Goal: Task Accomplishment & Management: Use online tool/utility

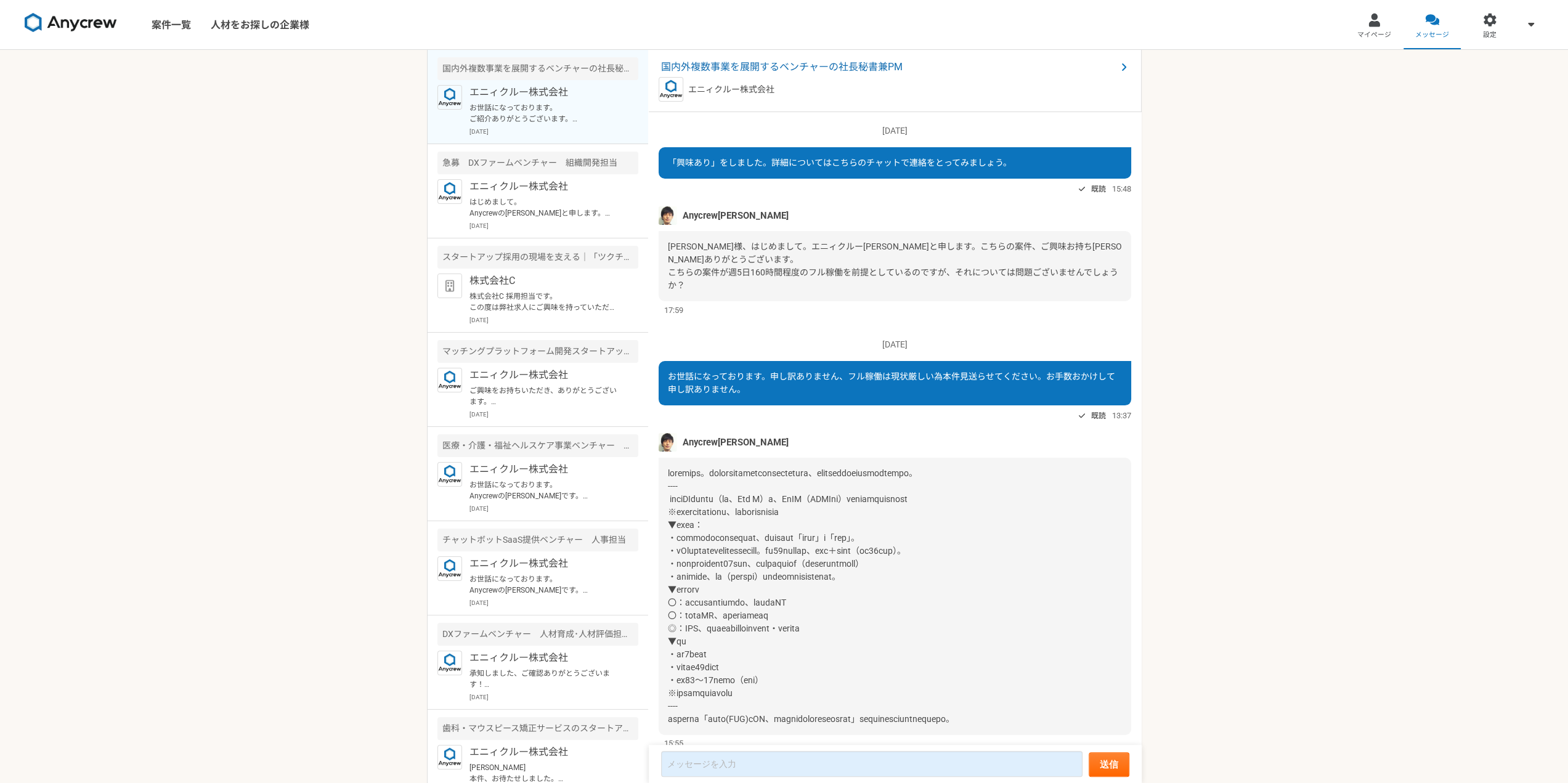
scroll to position [213, 0]
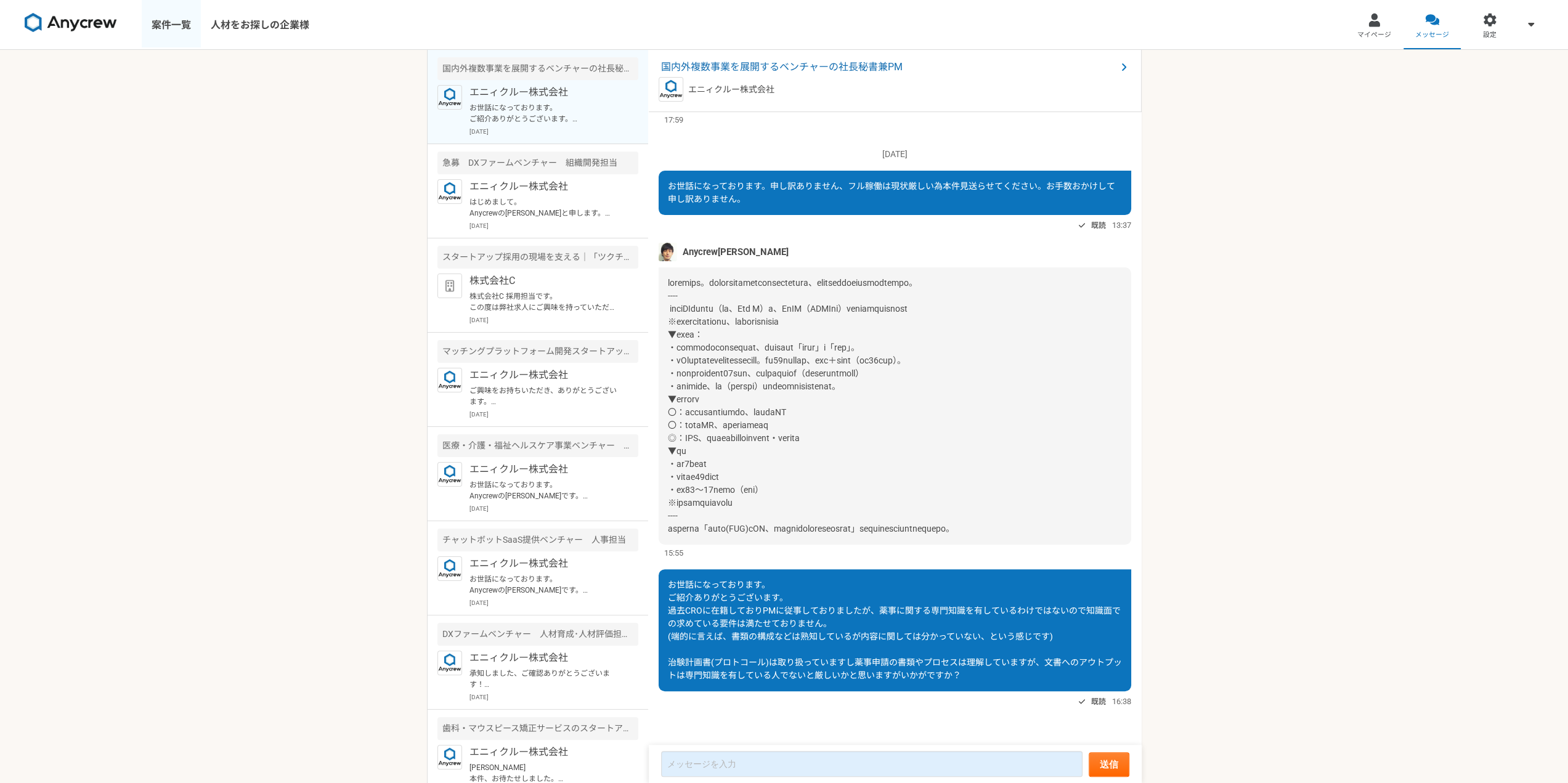
click at [177, 30] on link "案件一覧" at bounding box center [171, 24] width 59 height 49
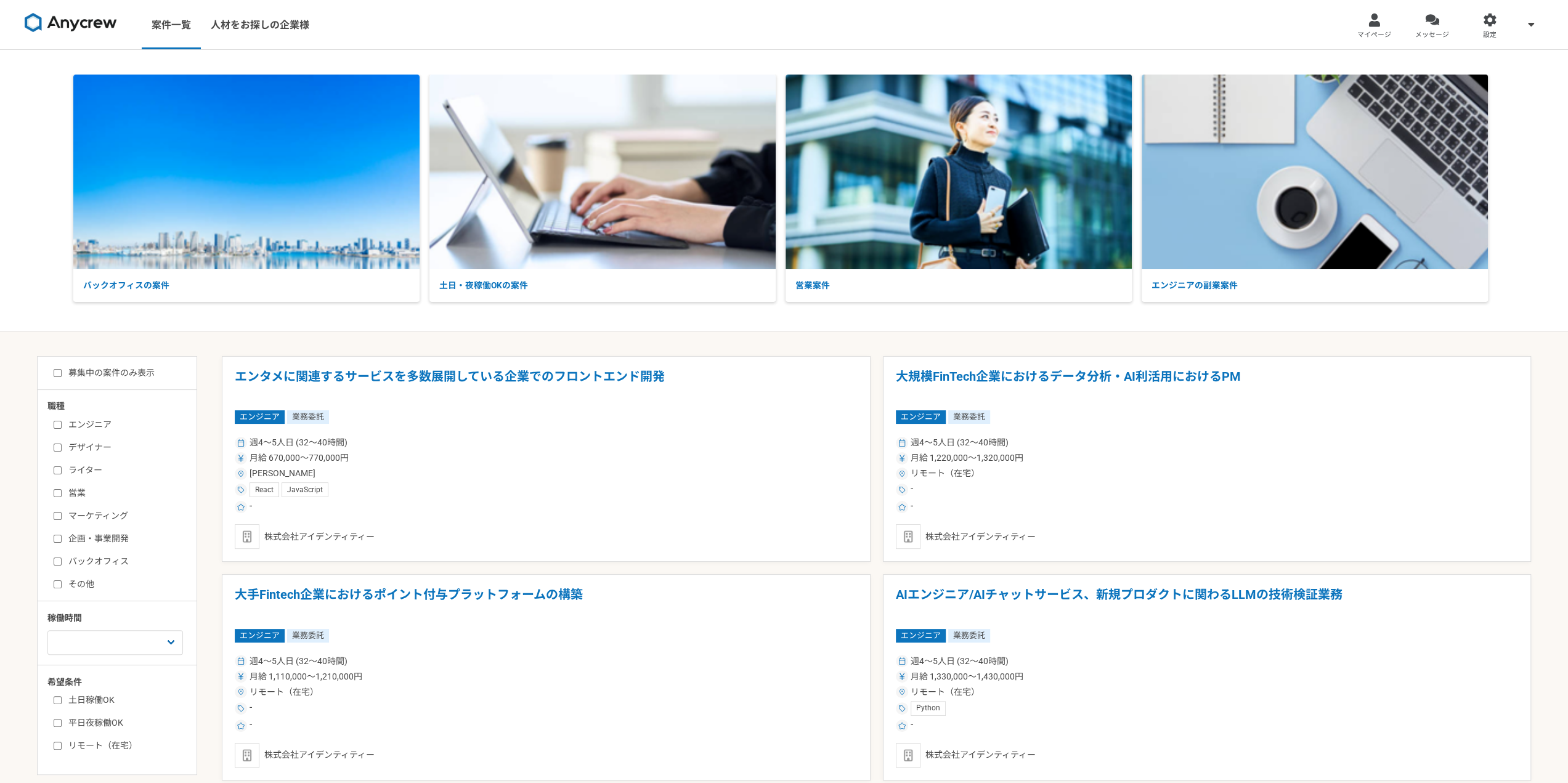
scroll to position [185, 0]
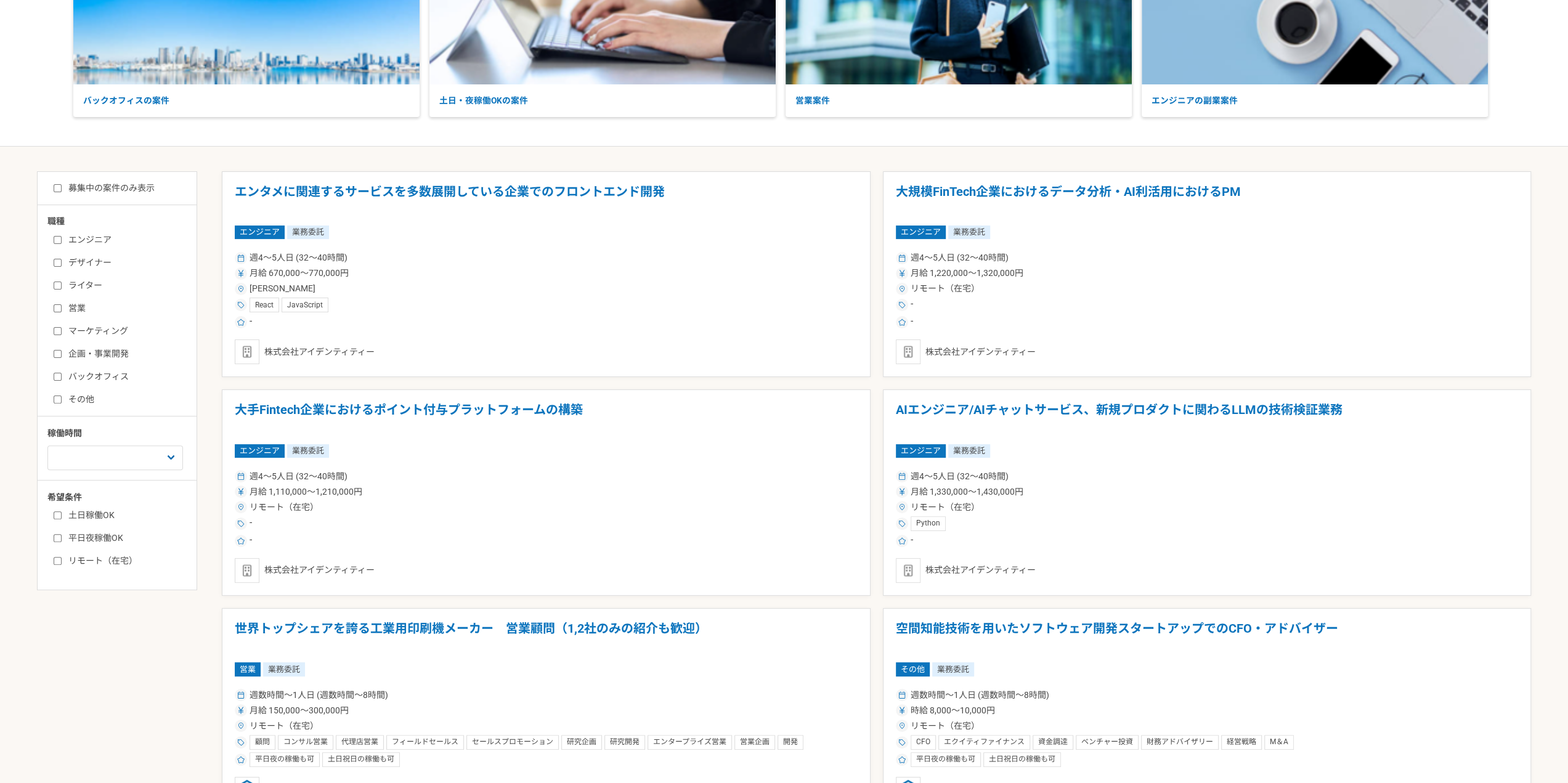
click at [72, 375] on label "バックオフィス" at bounding box center [124, 377] width 142 height 13
click at [62, 375] on input "バックオフィス" at bounding box center [57, 377] width 8 height 8
checkbox input "true"
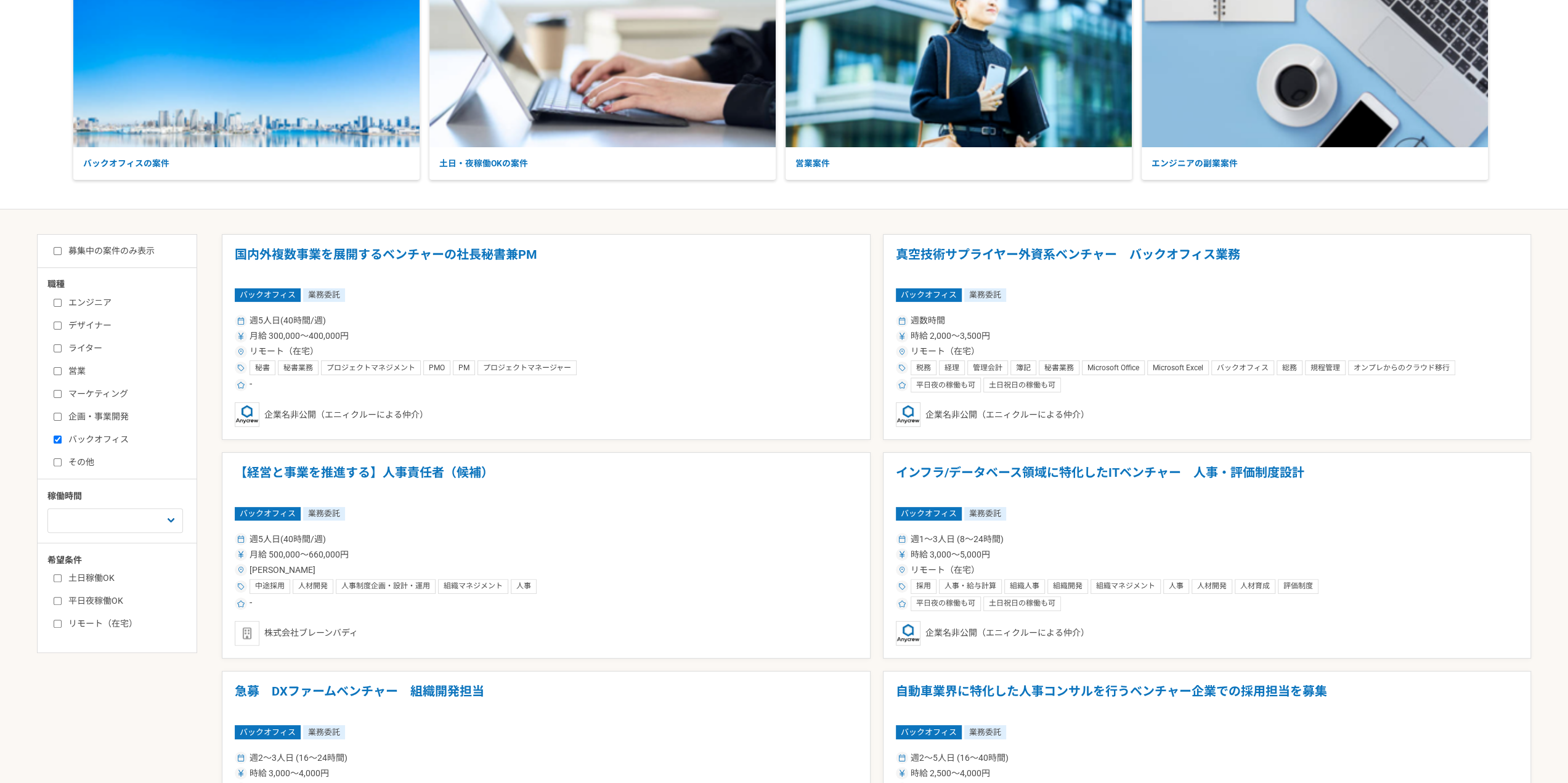
scroll to position [185, 0]
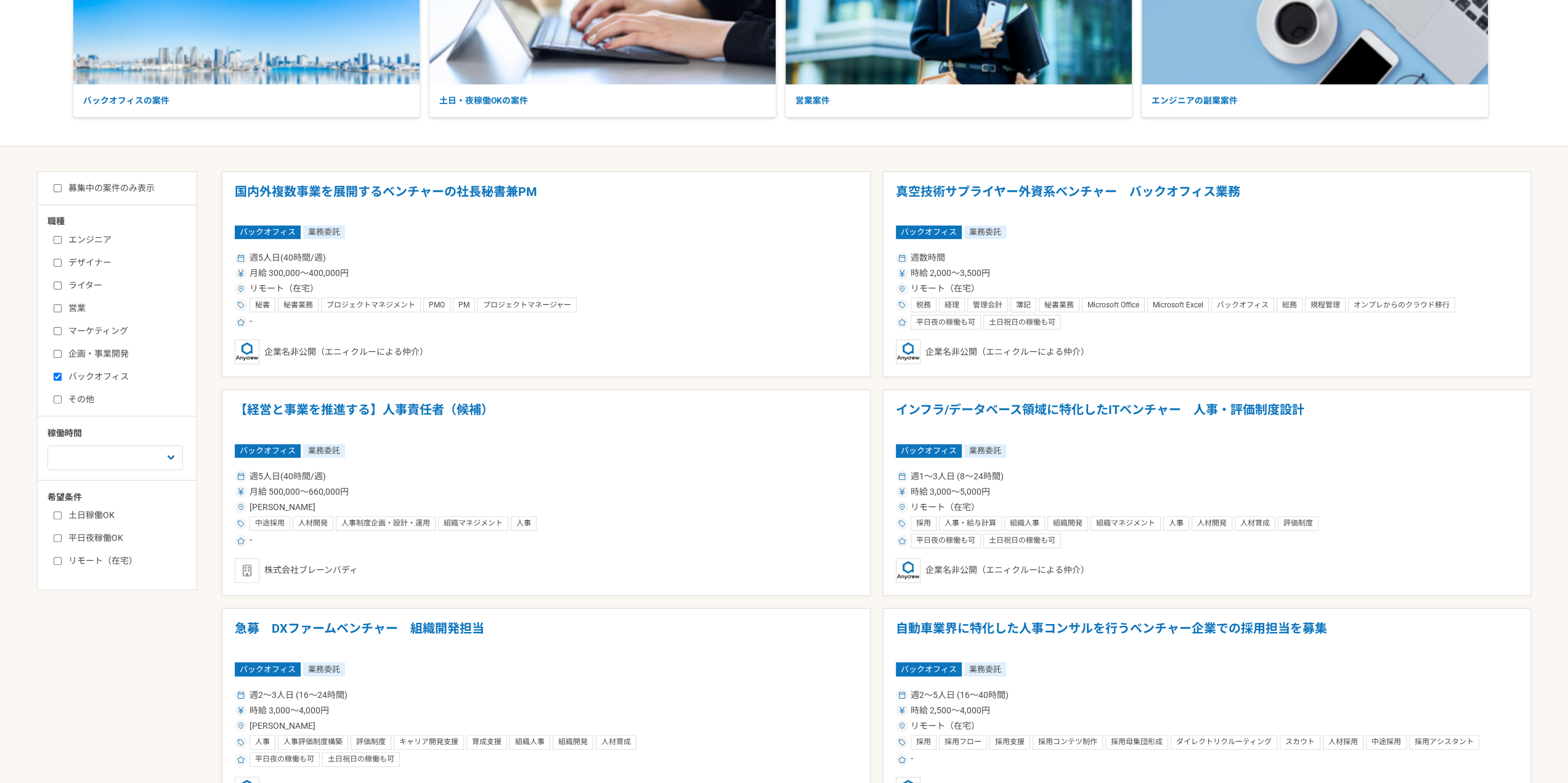
click at [74, 352] on label "企画・事業開発" at bounding box center [124, 354] width 142 height 13
click at [62, 352] on input "企画・事業開発" at bounding box center [57, 354] width 8 height 8
checkbox input "true"
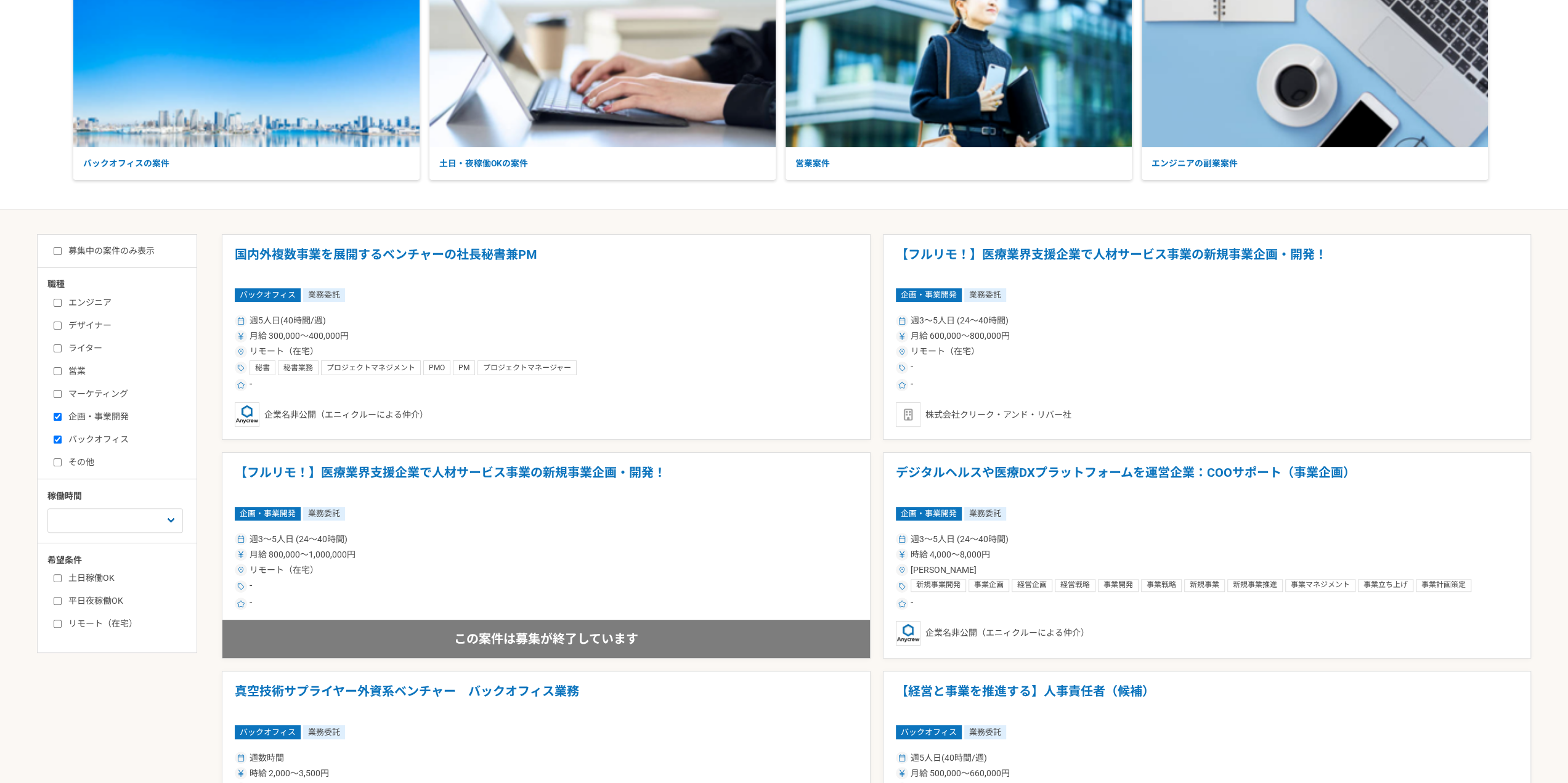
scroll to position [185, 0]
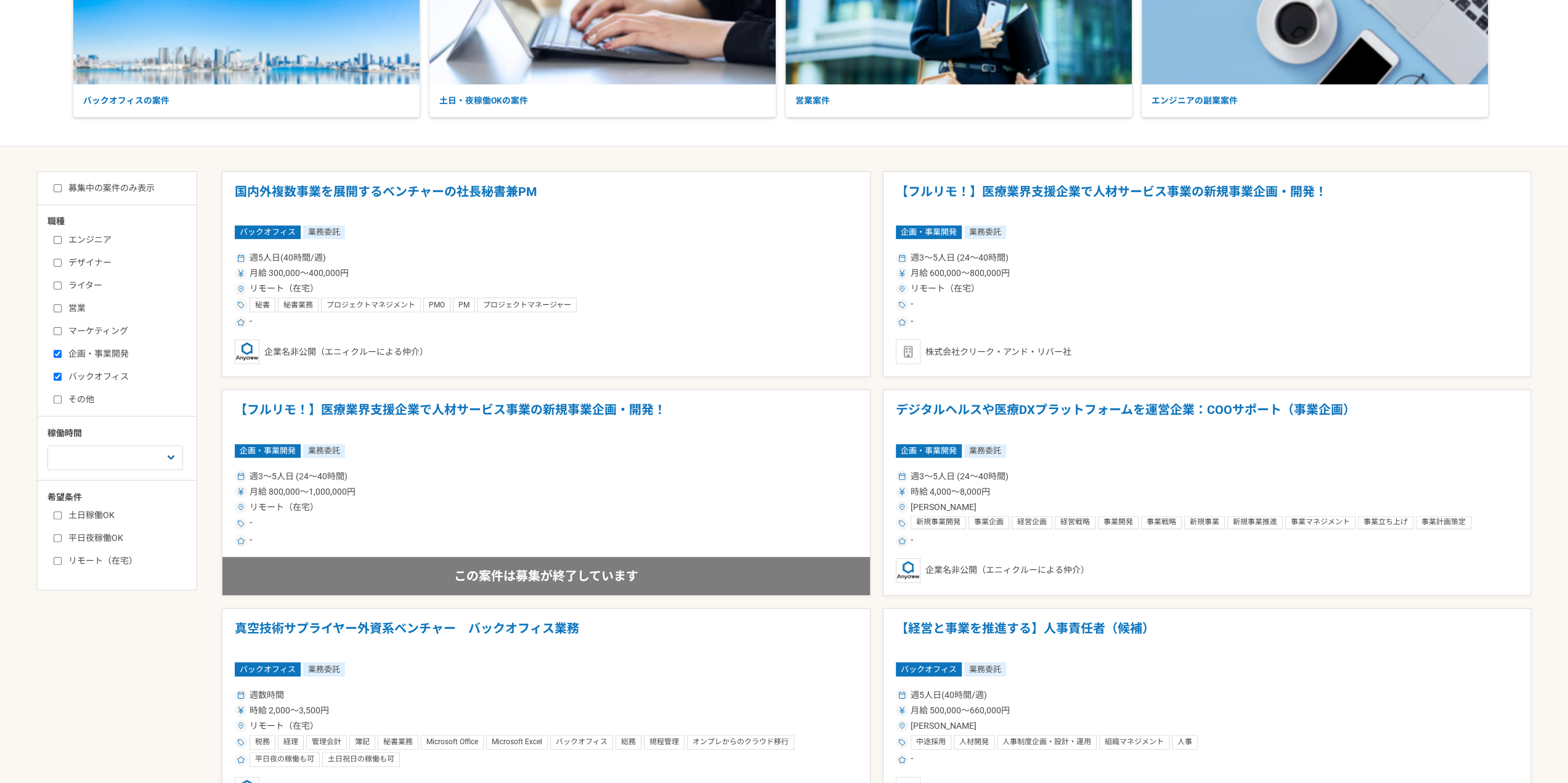
click at [65, 400] on label "その他" at bounding box center [124, 400] width 142 height 13
click at [62, 400] on input "その他" at bounding box center [57, 400] width 8 height 8
checkbox input "true"
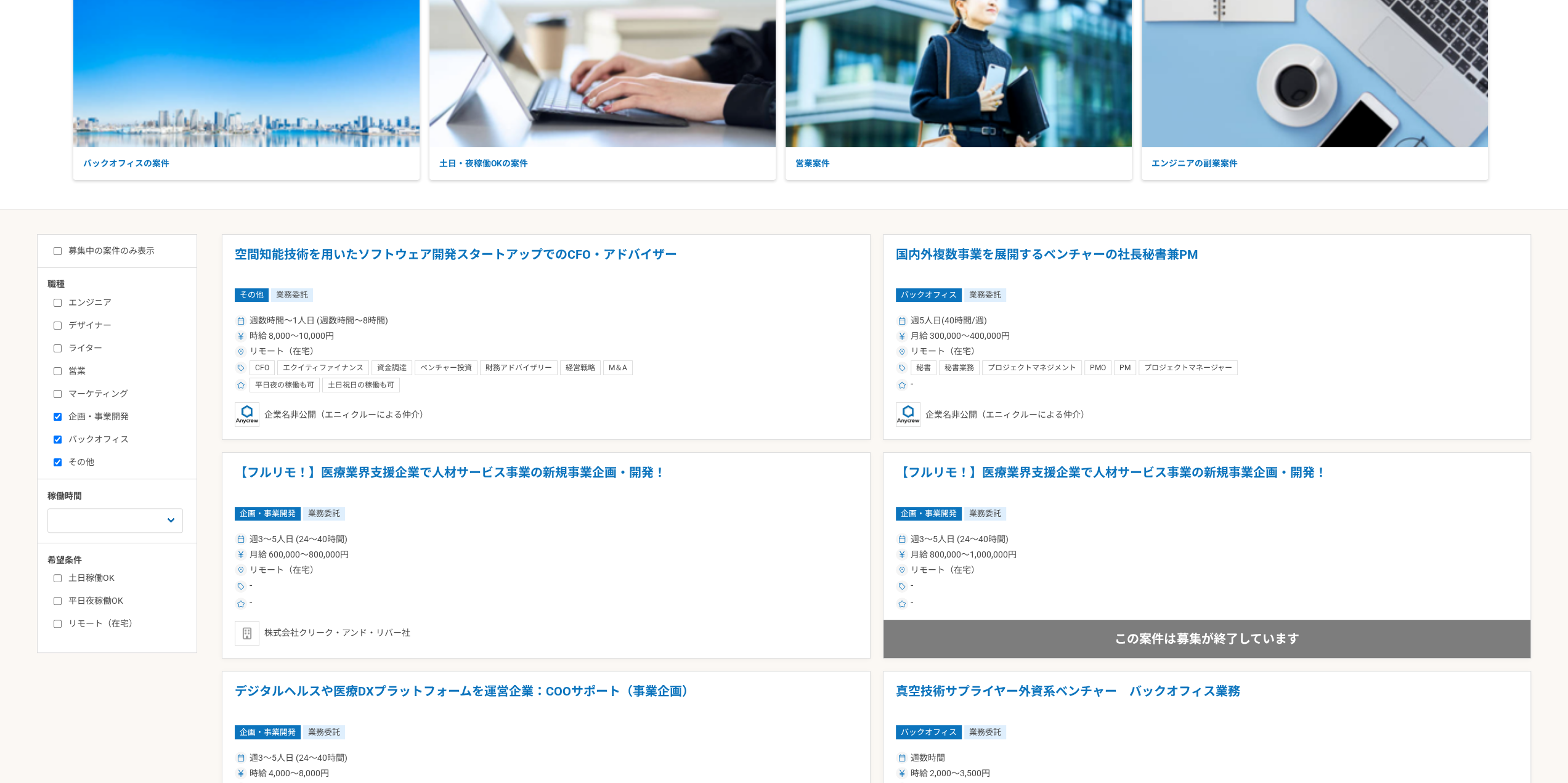
scroll to position [185, 0]
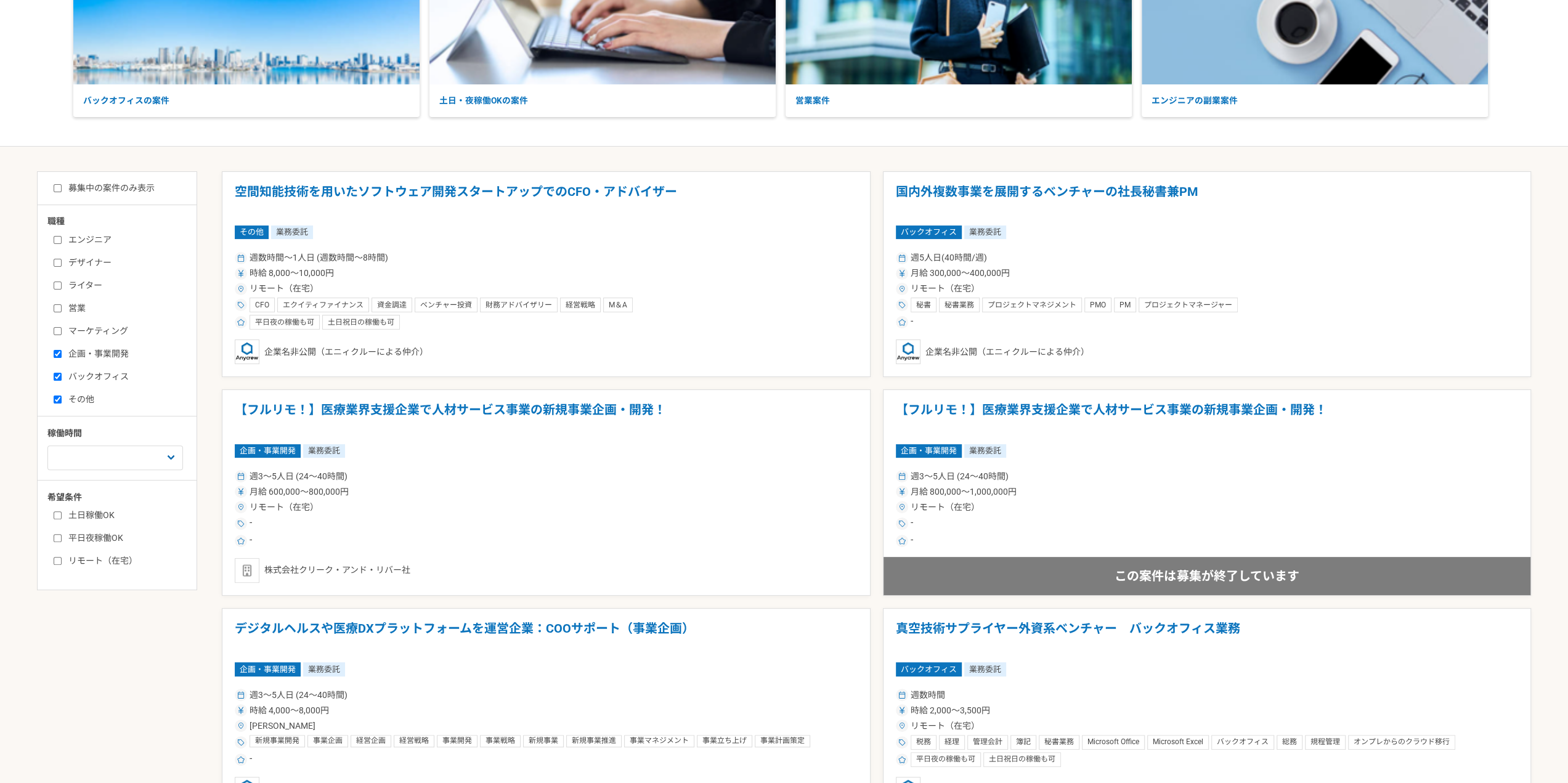
click at [112, 558] on label "リモート（在宅）" at bounding box center [124, 561] width 142 height 13
click at [62, 558] on input "リモート（在宅）" at bounding box center [57, 561] width 8 height 8
checkbox input "true"
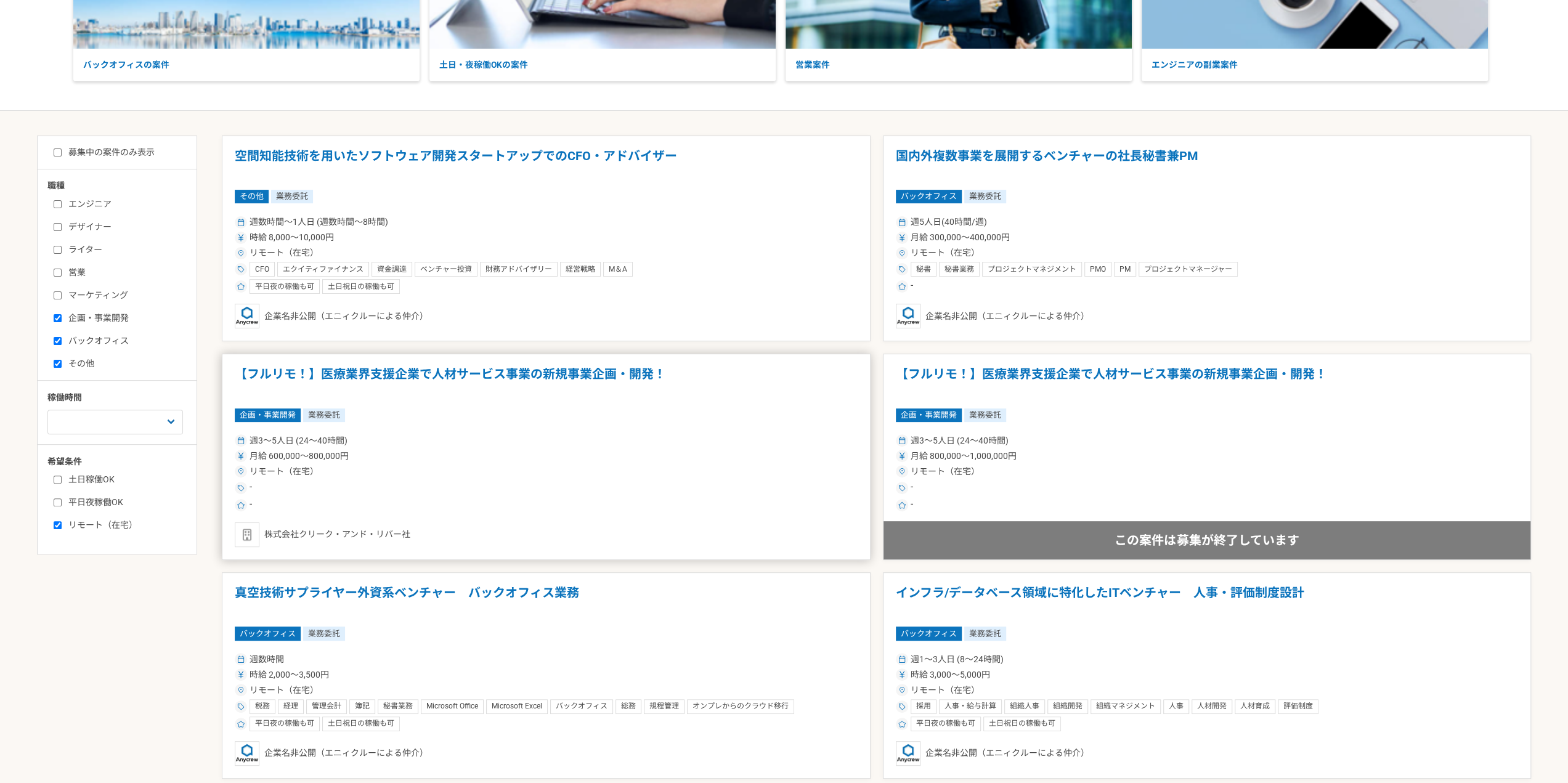
scroll to position [246, 0]
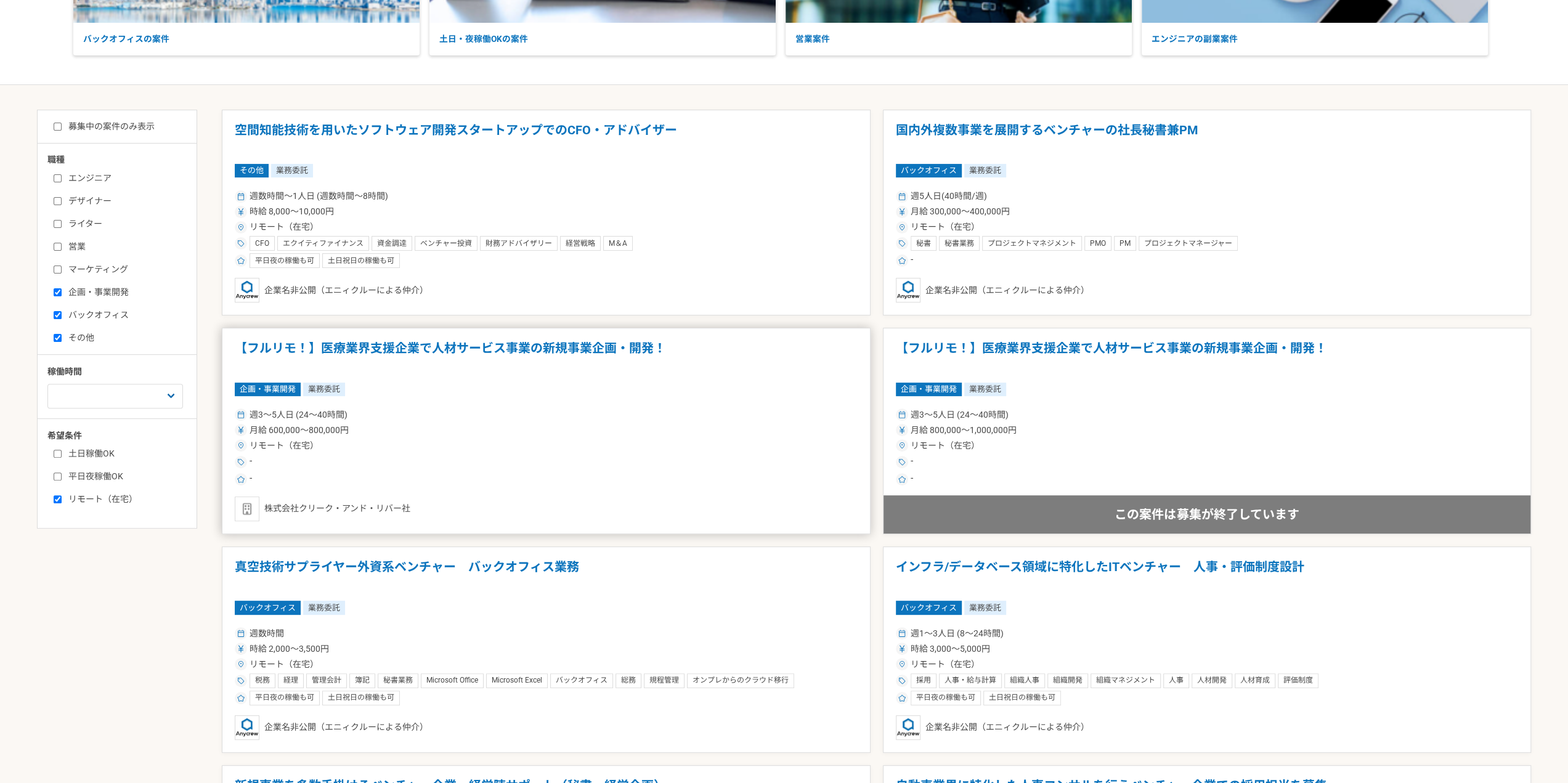
click at [715, 425] on div "月給 600,000〜800,000円" at bounding box center [546, 431] width 623 height 13
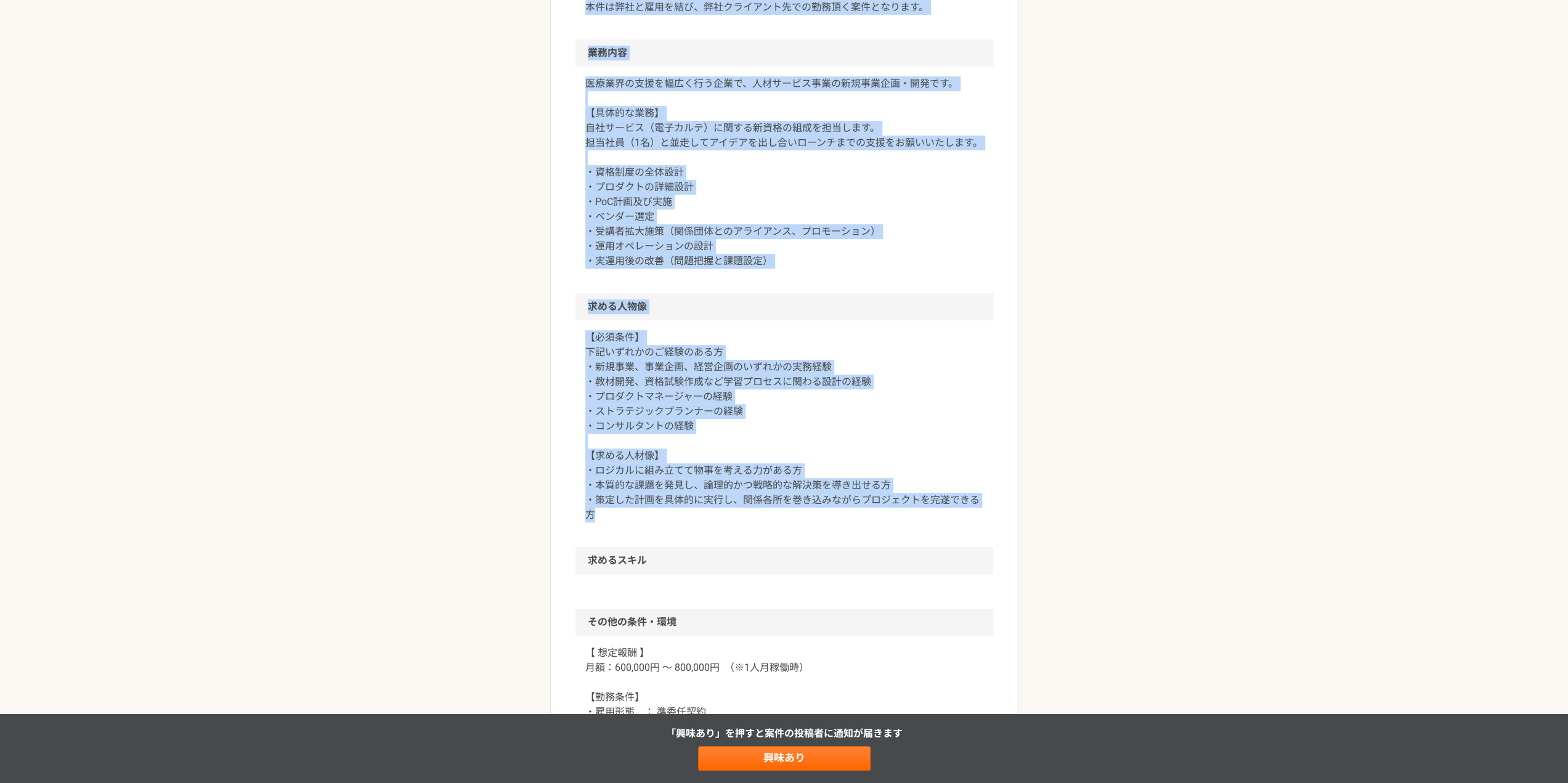
scroll to position [493, 0]
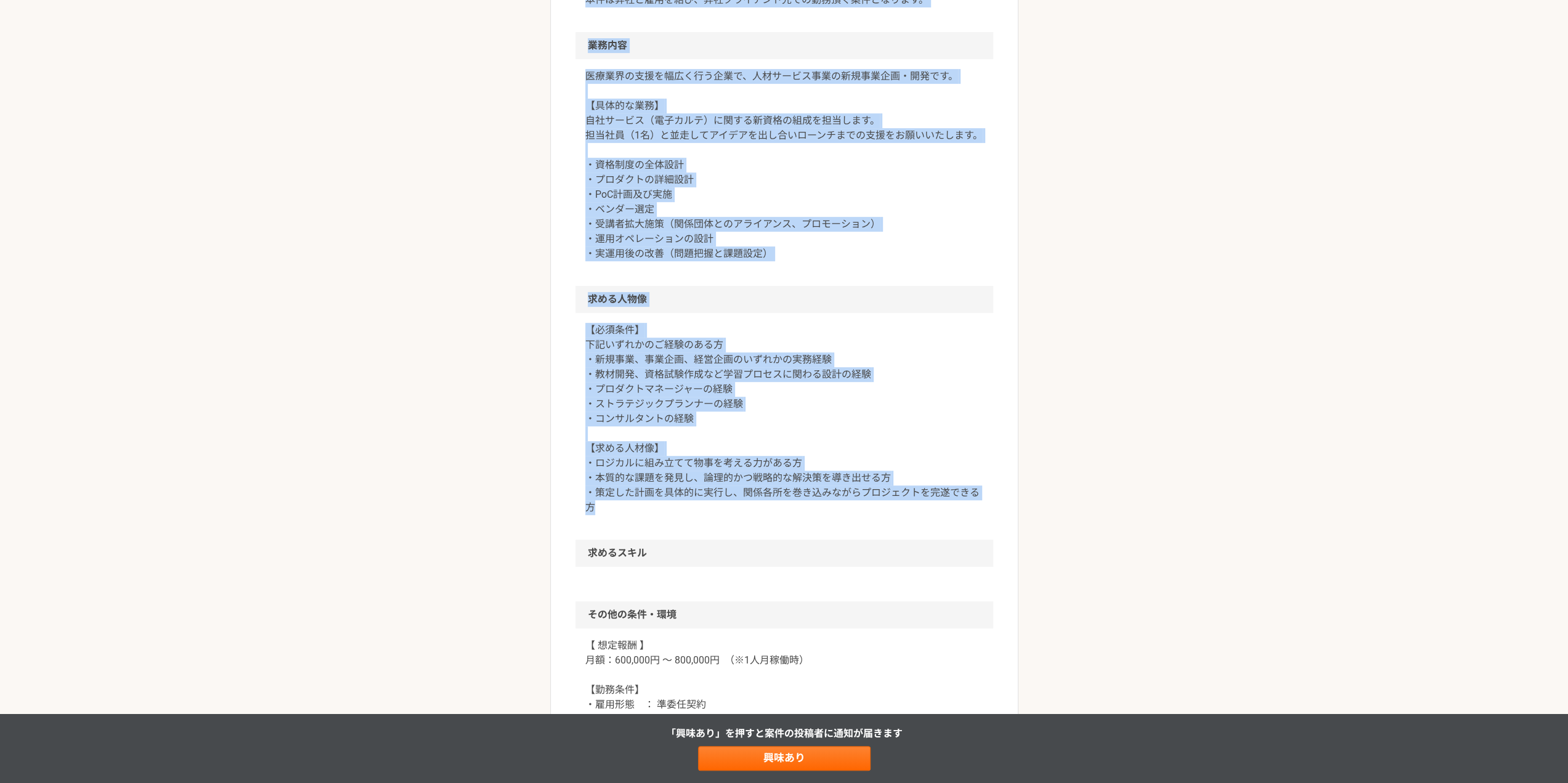
drag, startPoint x: 670, startPoint y: 439, endPoint x: 734, endPoint y: 533, distance: 113.7
click at [734, 533] on article "企画・事業開発 【フルリモ！】医療業界支援企業で人材サービス事業の新規事業企画・開発！ 業務委託 株式会社クリーク・アンド・リバー社 募集職種 企画・事業[P…" at bounding box center [784, 394] width 468 height 1625
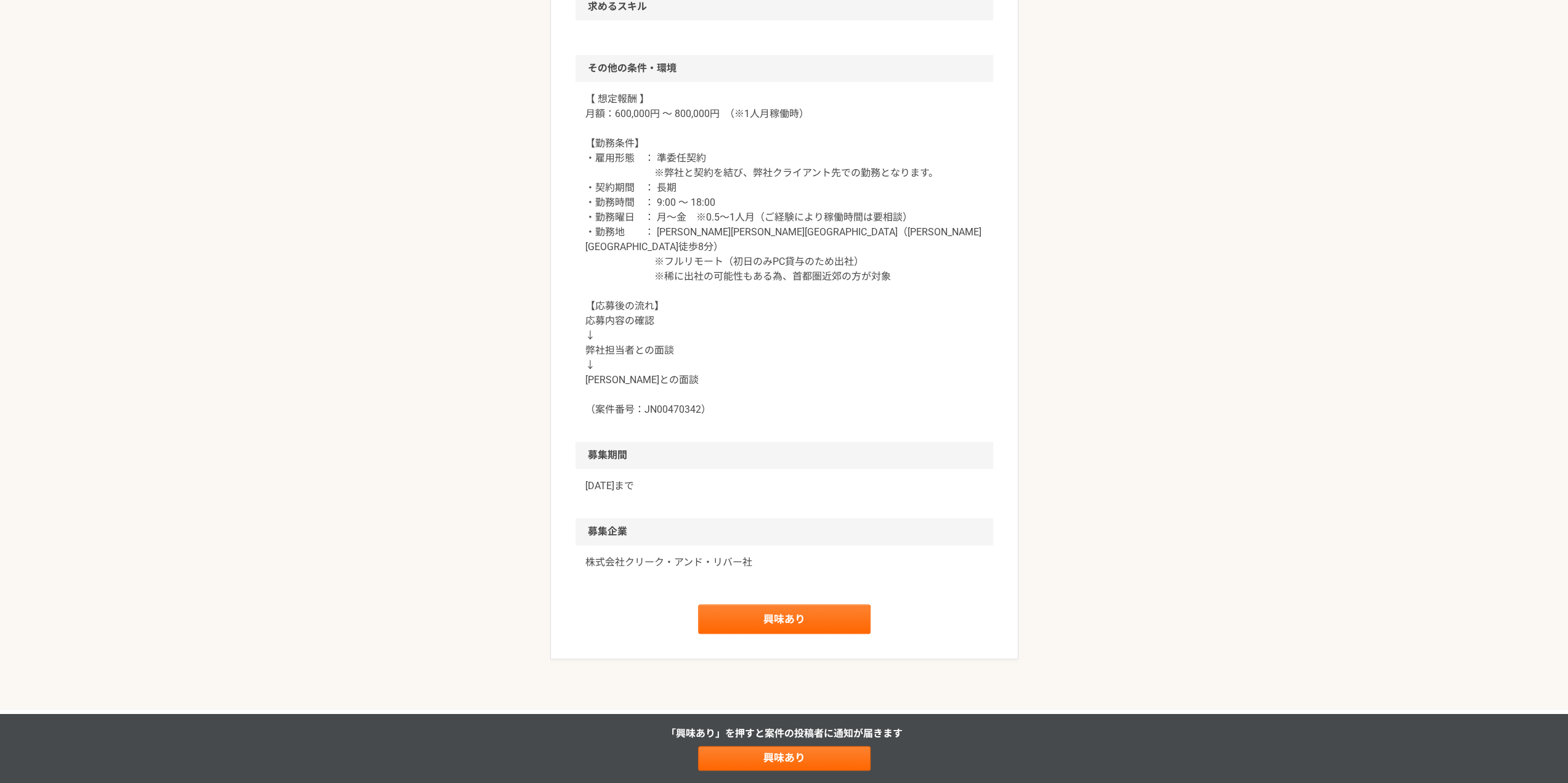
scroll to position [1048, 0]
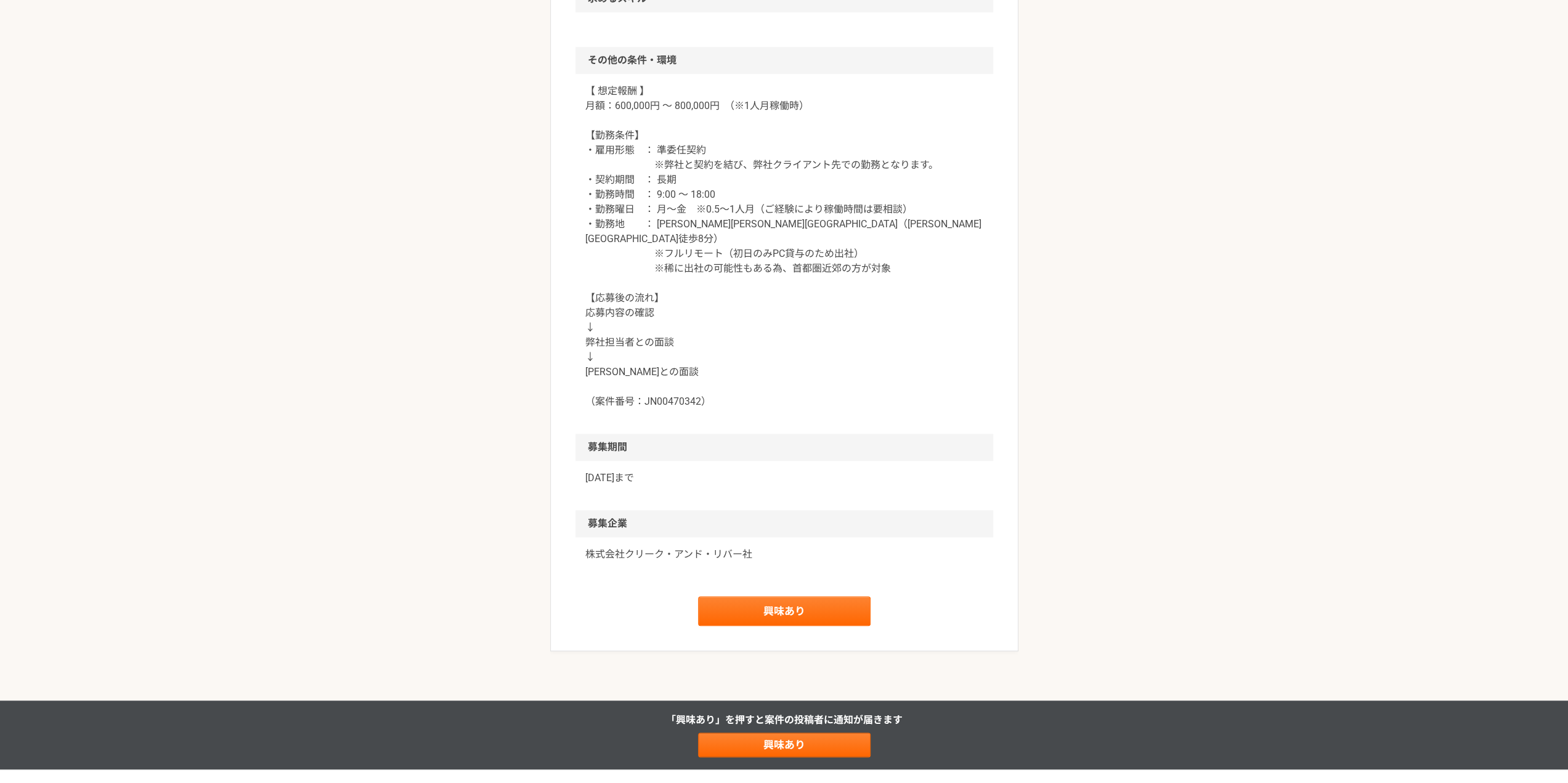
drag, startPoint x: 629, startPoint y: 255, endPoint x: 671, endPoint y: 471, distance: 220.0
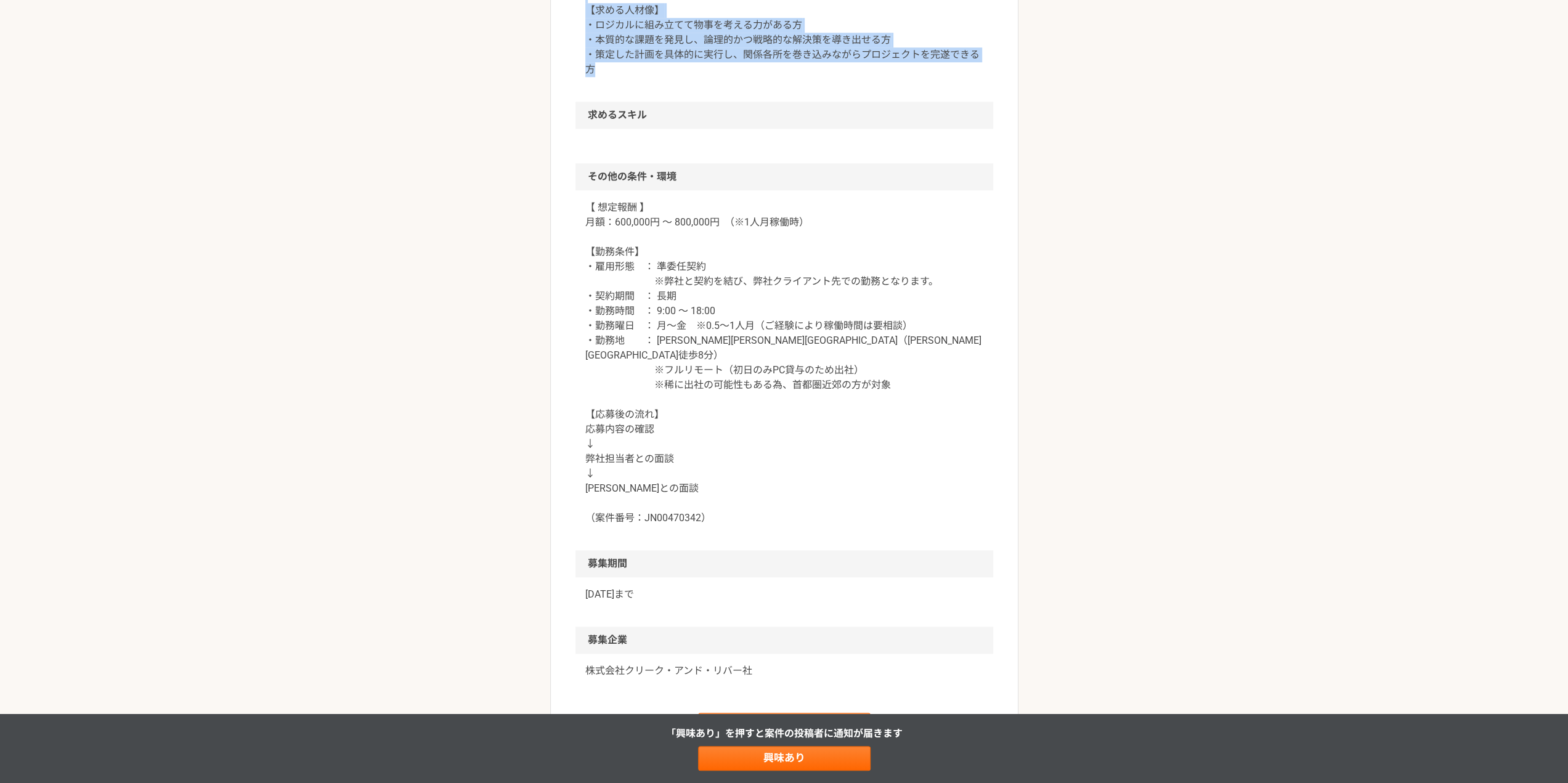
scroll to position [925, 0]
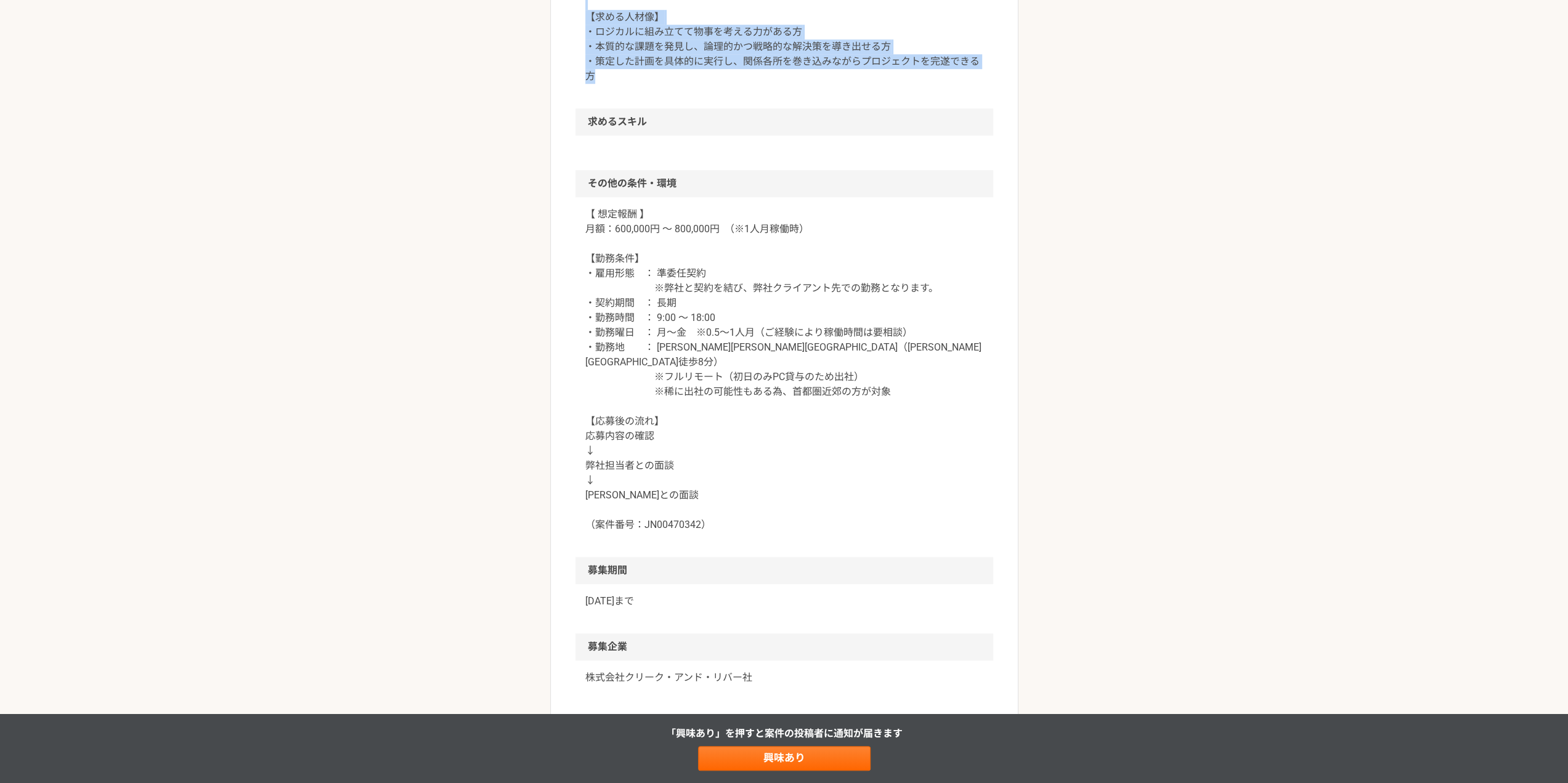
click at [679, 445] on p "【 想定報酬 】 月額：600,000円 ～ 800,000円　（※1人月稼働時） 【勤務条件】 ・雇用形態　： 準委任契約 ※弊社と契約を結び、弊社クライア…" at bounding box center [784, 369] width 398 height 325
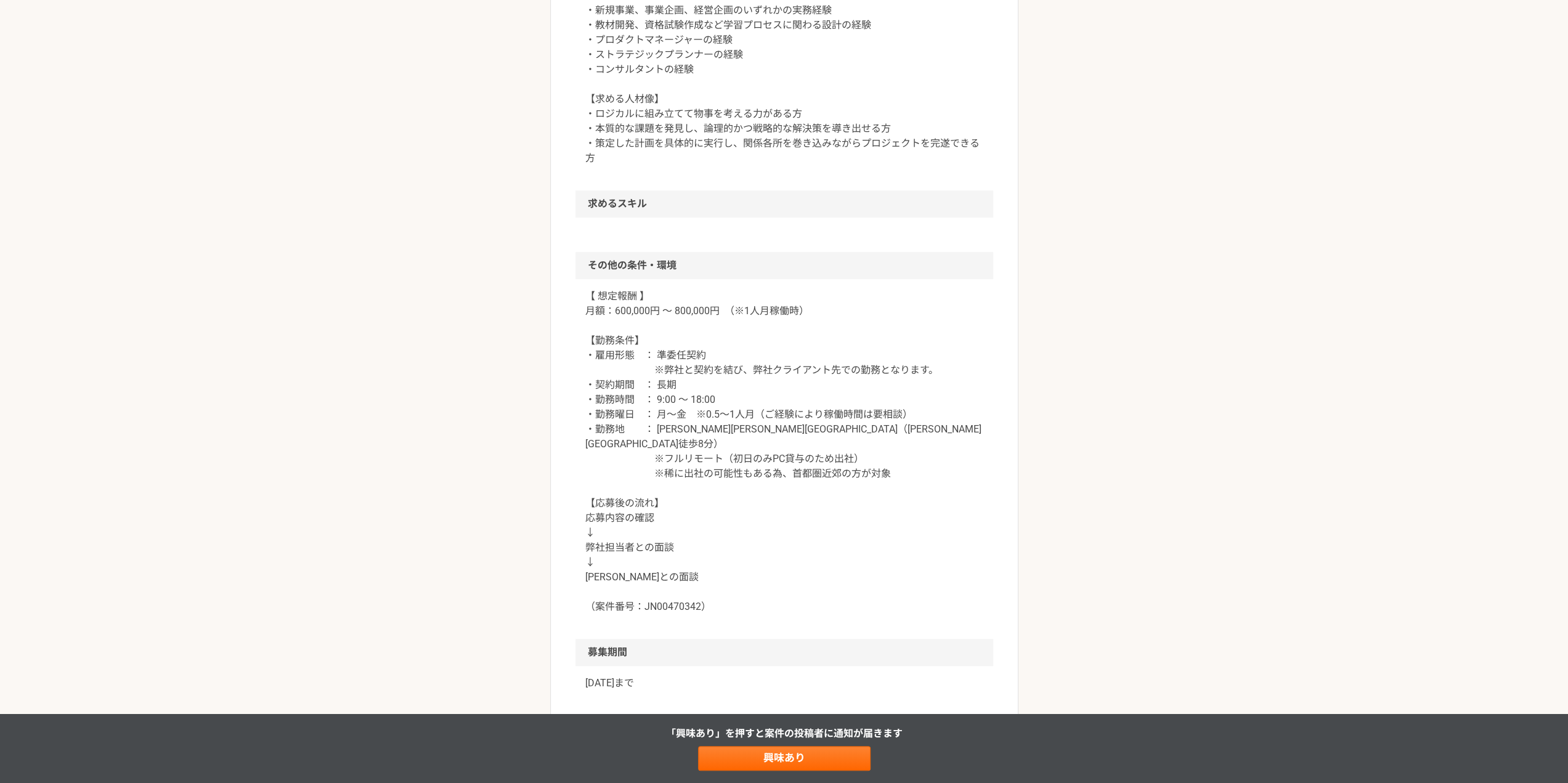
scroll to position [986, 0]
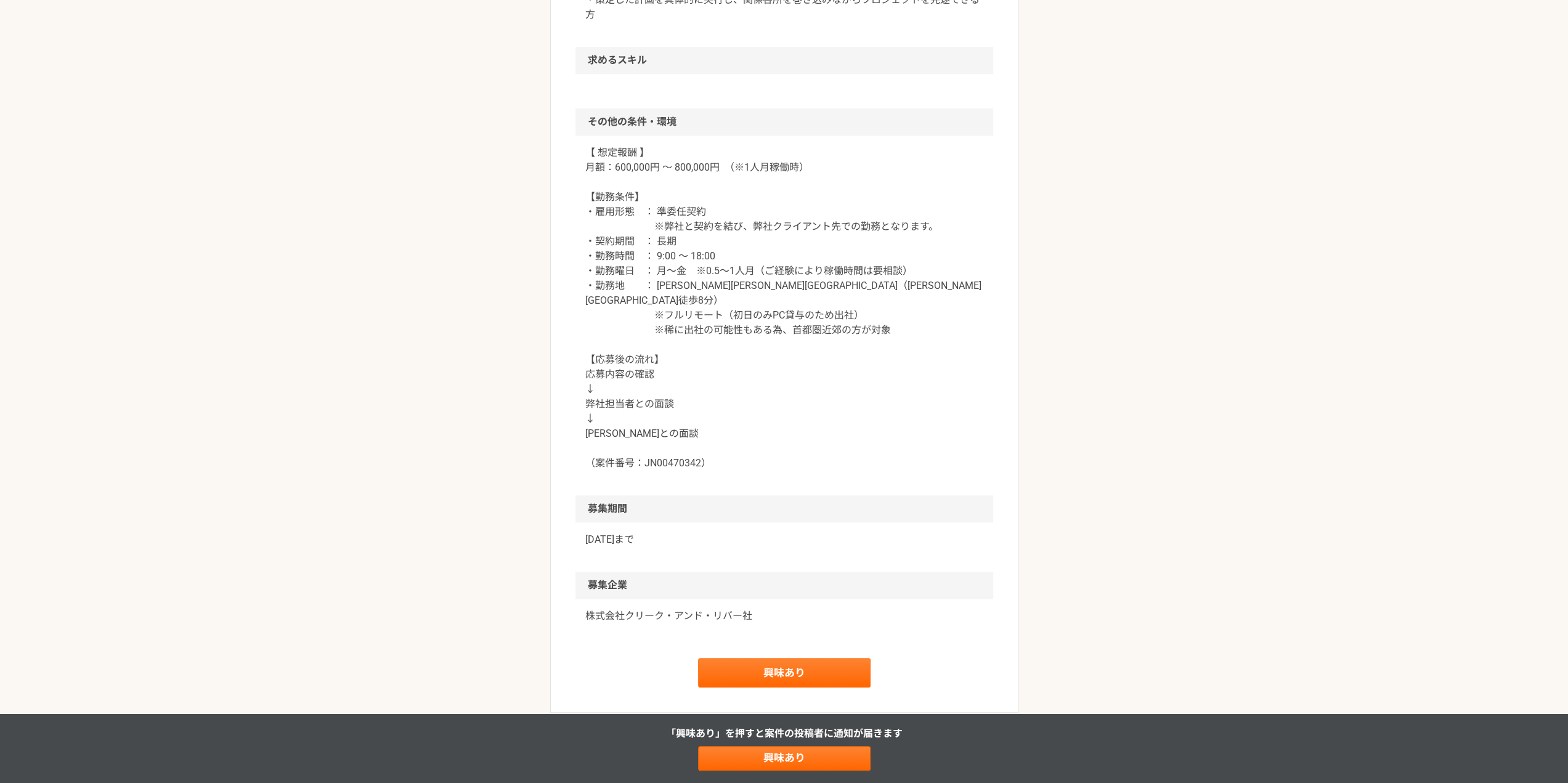
click at [637, 609] on p "株式会社クリーク・アンド・リバー社" at bounding box center [784, 616] width 398 height 14
